Goal: Task Accomplishment & Management: Manage account settings

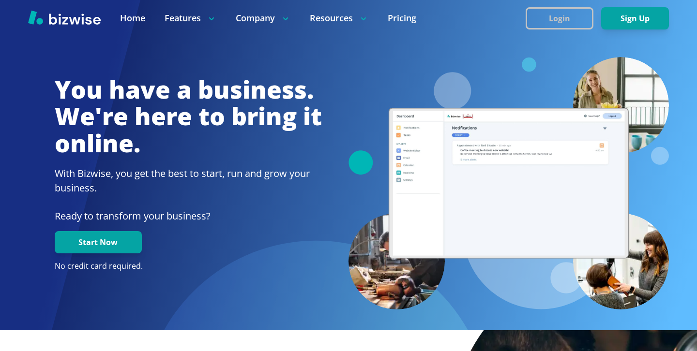
click at [574, 19] on button "Login" at bounding box center [559, 18] width 68 height 22
